Goal: Navigation & Orientation: Find specific page/section

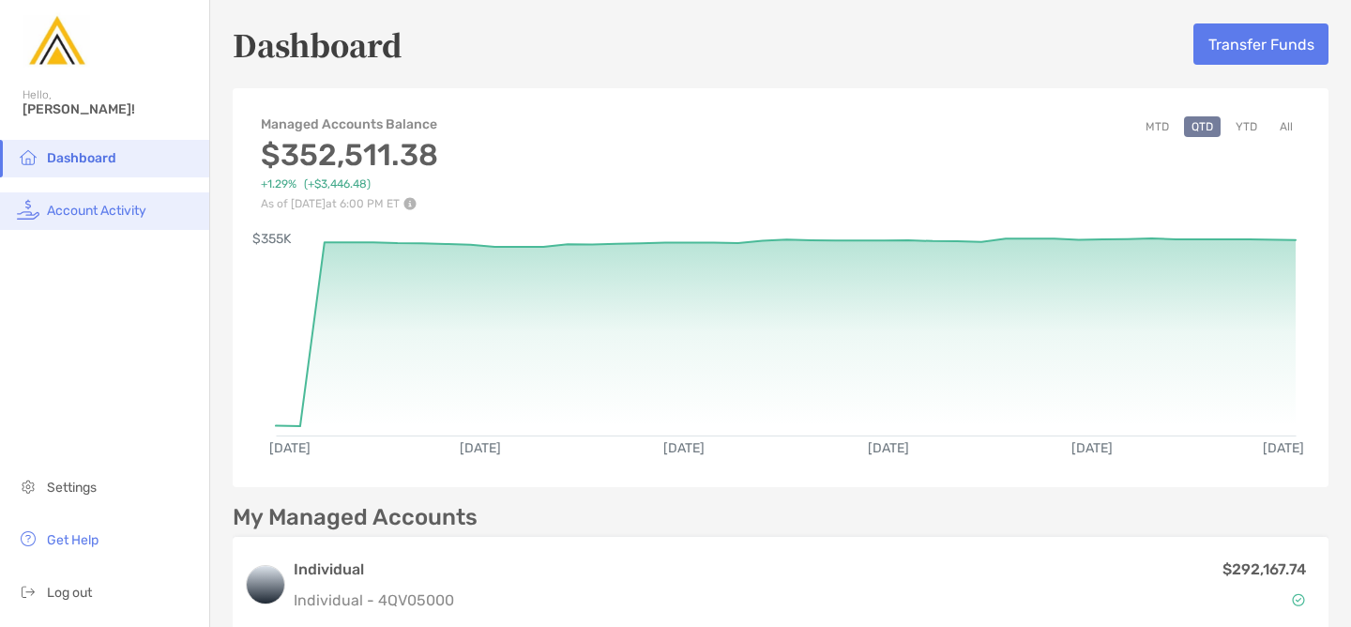
click at [145, 212] on span "Account Activity" at bounding box center [96, 211] width 99 height 16
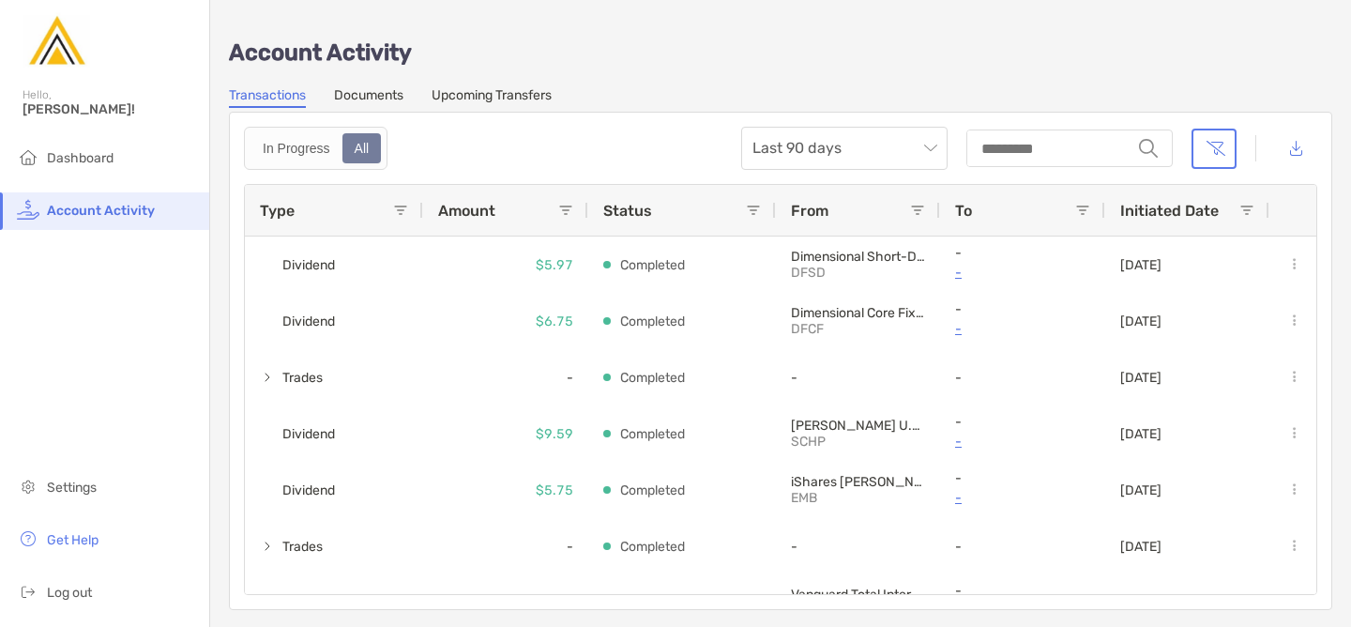
click at [370, 90] on link "Documents" at bounding box center [368, 97] width 69 height 21
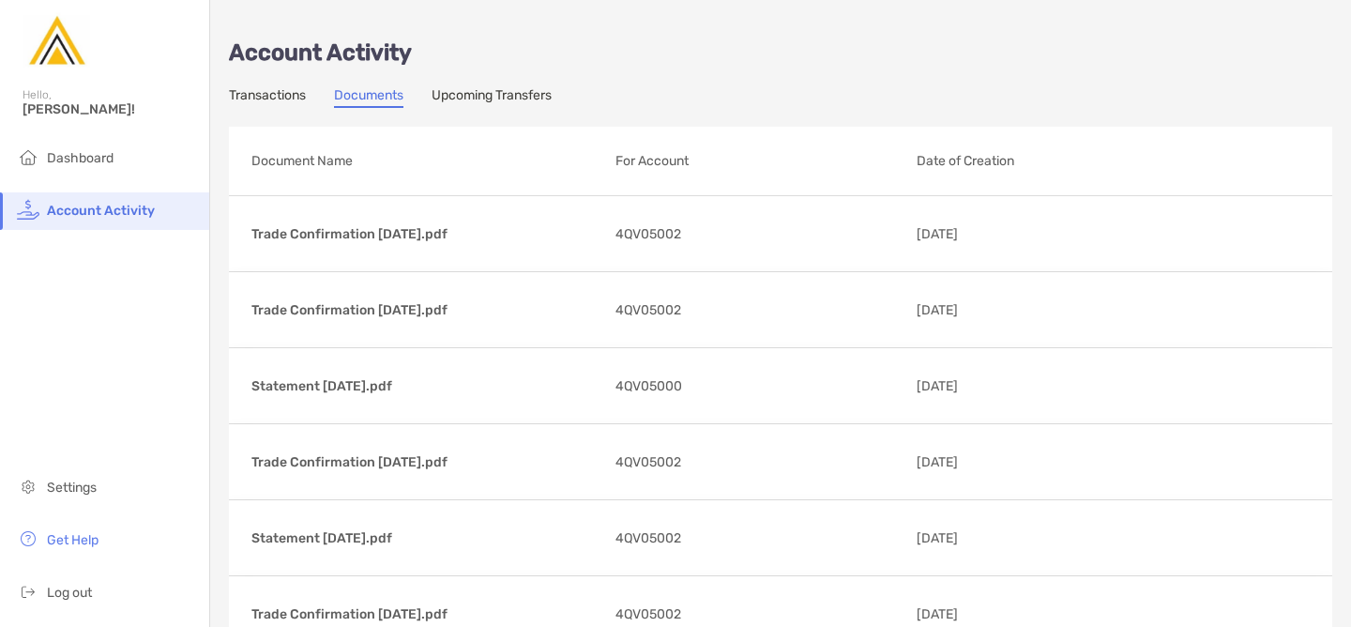
click at [501, 91] on link "Upcoming Transfers" at bounding box center [492, 97] width 120 height 21
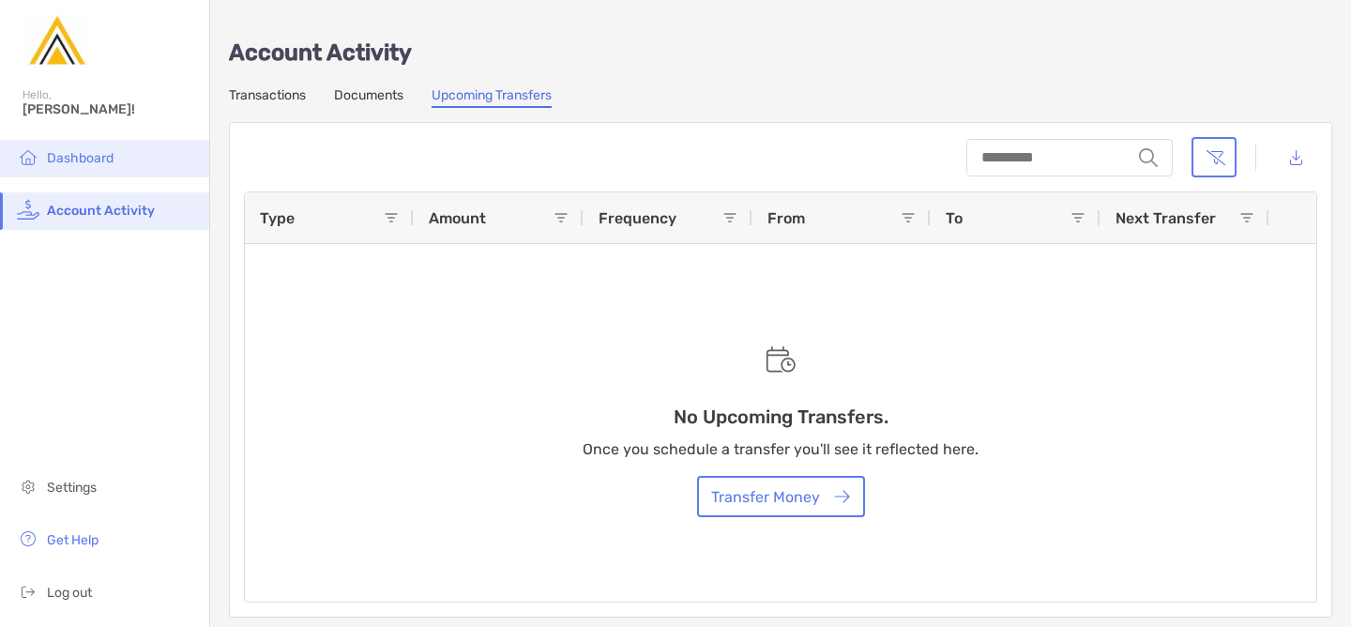
click at [93, 155] on span "Dashboard" at bounding box center [80, 158] width 67 height 16
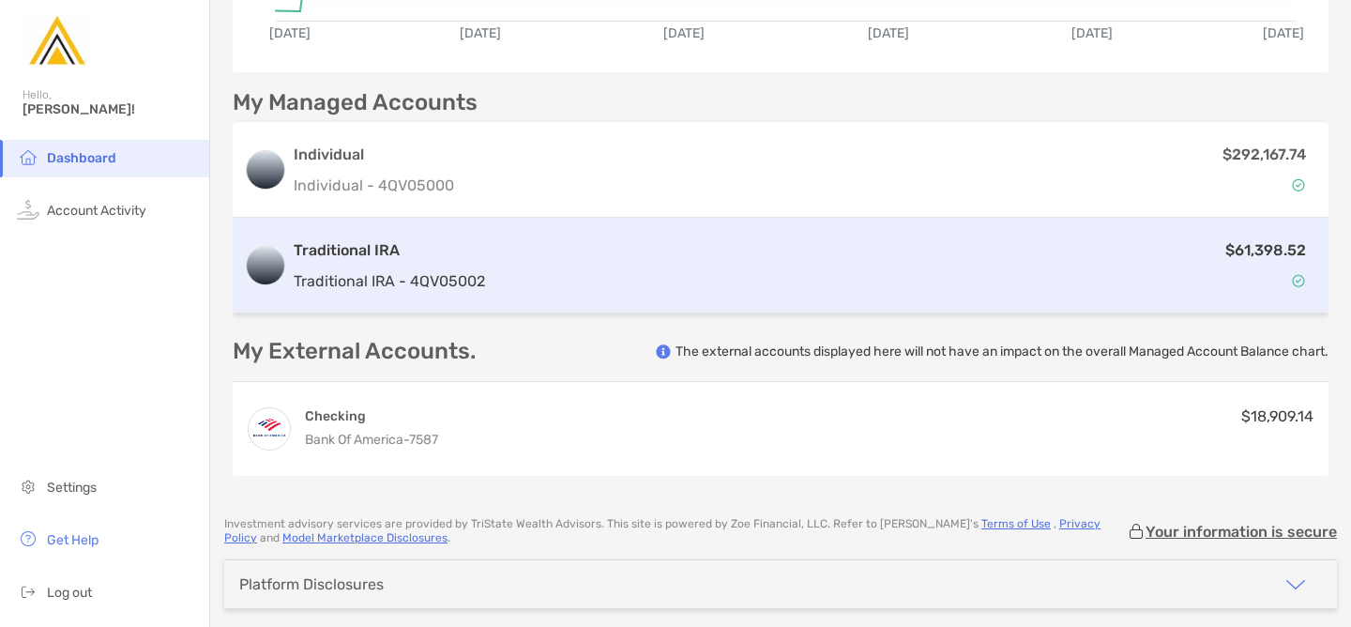
scroll to position [486, 0]
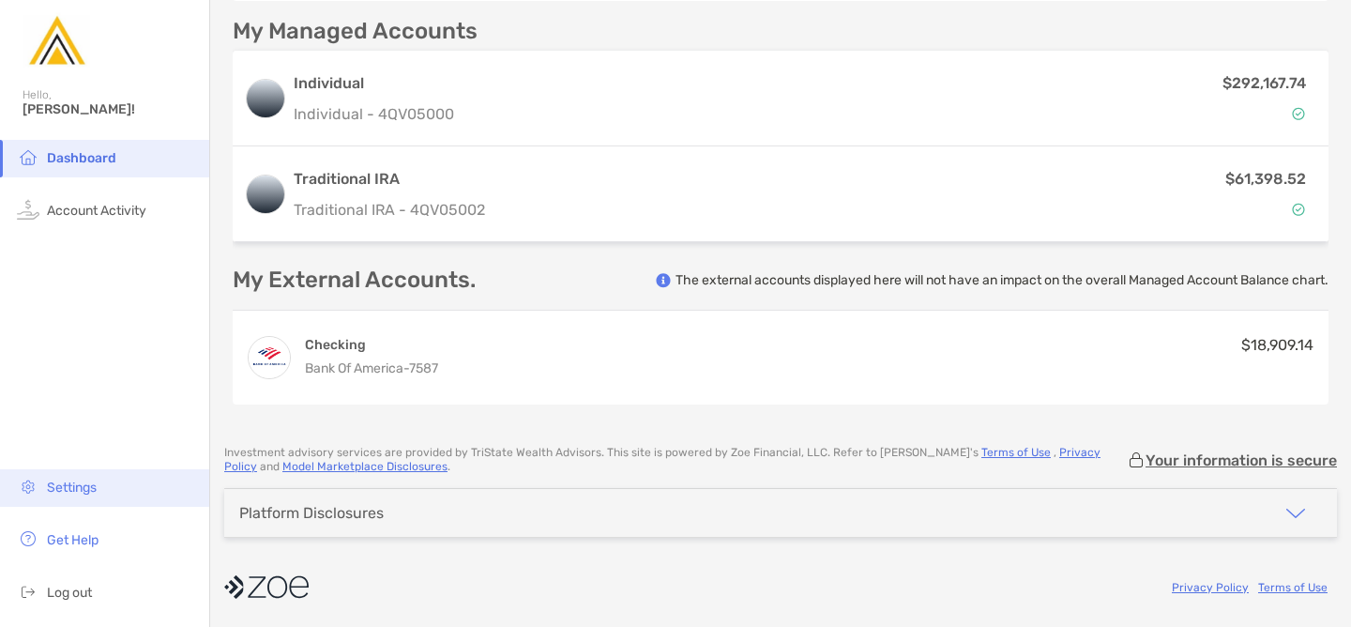
click at [67, 476] on li "Settings" at bounding box center [104, 488] width 209 height 38
